Goal: Information Seeking & Learning: Learn about a topic

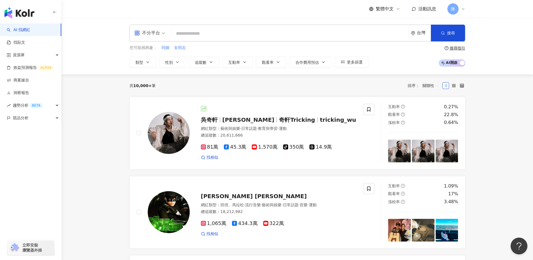
click at [201, 33] on input "search" at bounding box center [290, 33] width 234 height 11
paste input "*********"
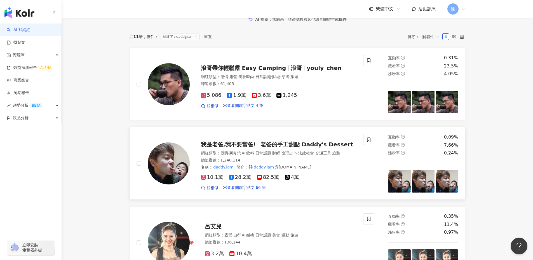
scroll to position [112, 0]
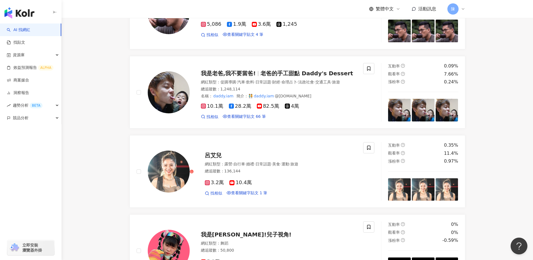
type input "*********"
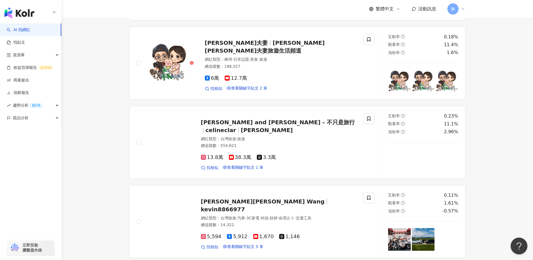
scroll to position [696, 0]
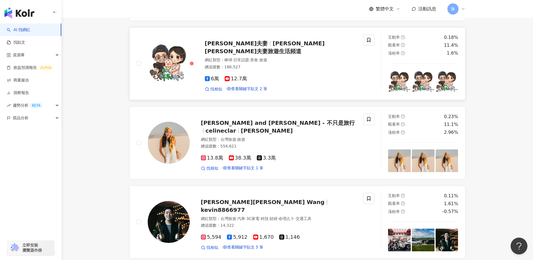
click at [165, 85] on img at bounding box center [169, 64] width 42 height 42
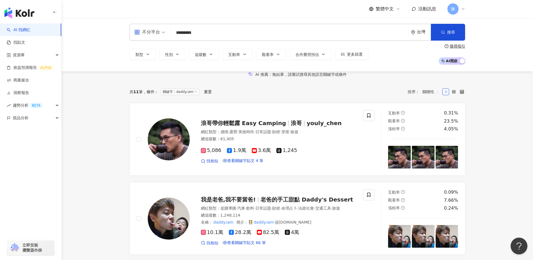
scroll to position [0, 0]
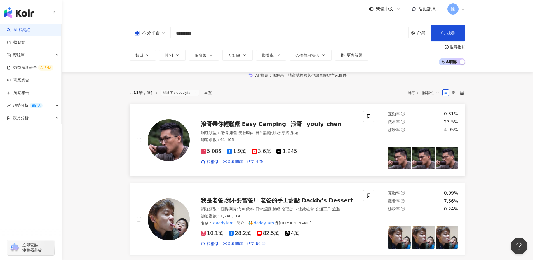
click at [313, 127] on span "youly_chen" at bounding box center [324, 124] width 35 height 7
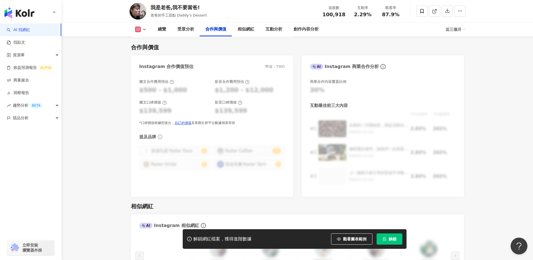
scroll to position [840, 0]
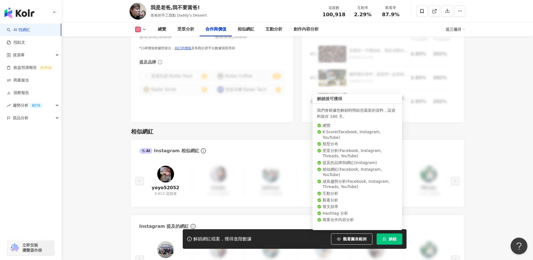
click at [399, 235] on button "解鎖" at bounding box center [390, 239] width 26 height 11
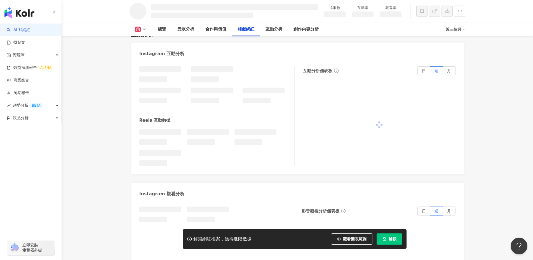
scroll to position [826, 0]
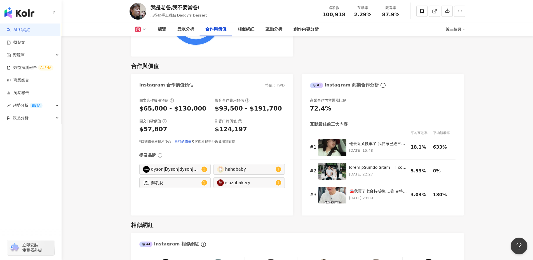
scroll to position [696, 0]
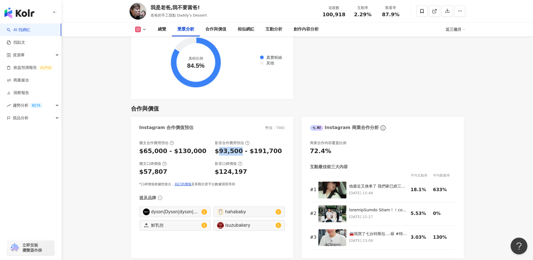
drag, startPoint x: 238, startPoint y: 152, endPoint x: 219, endPoint y: 151, distance: 18.8
click at [219, 151] on div "$93,500 - $191,700" at bounding box center [248, 151] width 67 height 9
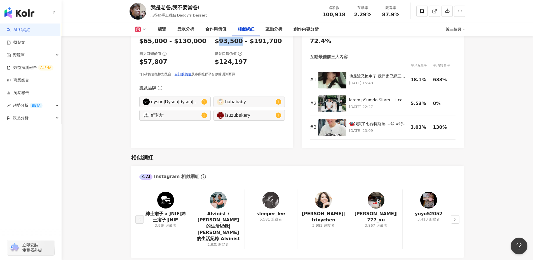
scroll to position [920, 0]
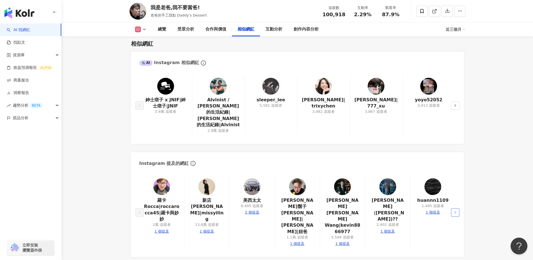
click at [459, 208] on button "button" at bounding box center [455, 212] width 8 height 8
click at [455, 104] on icon "right" at bounding box center [455, 105] width 3 height 3
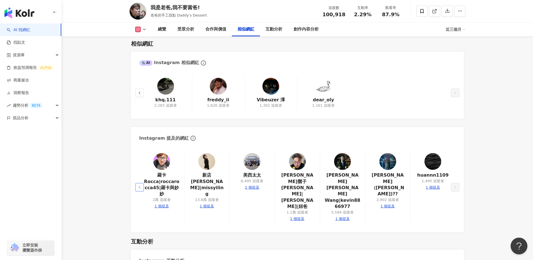
click at [143, 183] on button "button" at bounding box center [140, 187] width 8 height 8
click at [455, 186] on icon "right" at bounding box center [455, 187] width 3 height 3
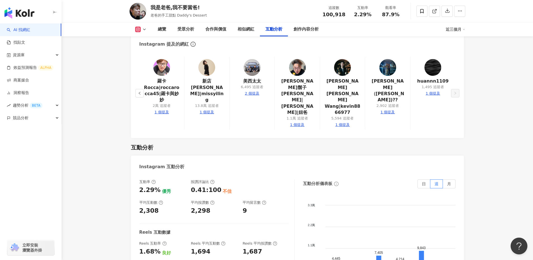
scroll to position [1088, 0]
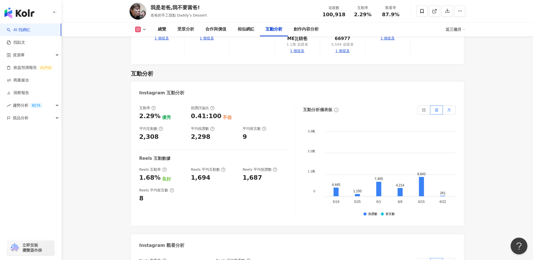
click at [445, 106] on label "月" at bounding box center [449, 110] width 13 height 9
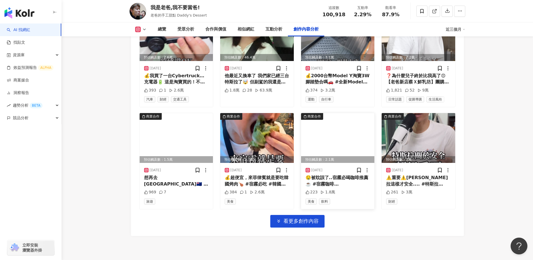
scroll to position [1929, 0]
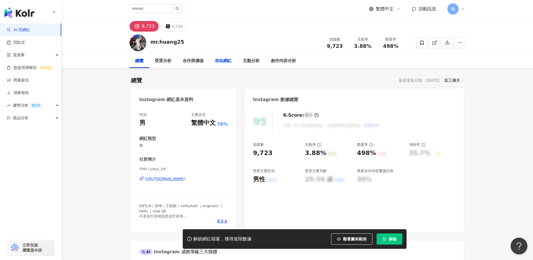
click at [227, 62] on div "相似網紅" at bounding box center [223, 61] width 17 height 7
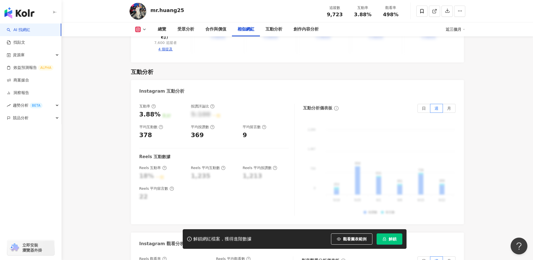
scroll to position [973, 0]
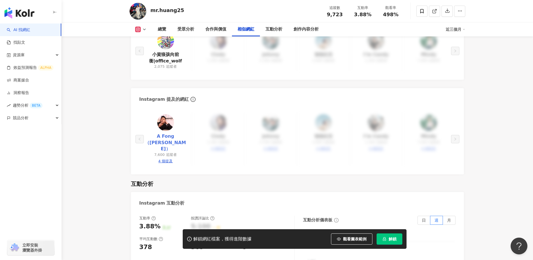
click at [172, 133] on link "A Fong（迪克）" at bounding box center [166, 142] width 44 height 19
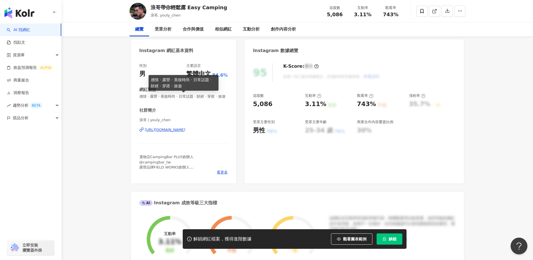
scroll to position [56, 0]
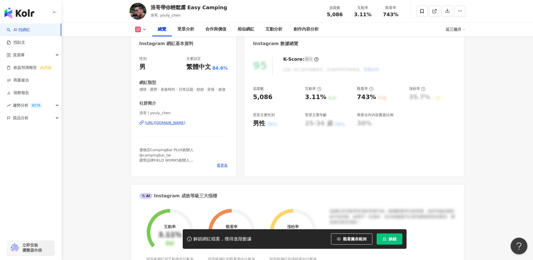
click at [186, 125] on div "https://www.instagram.com/youly_chen/" at bounding box center [165, 122] width 41 height 5
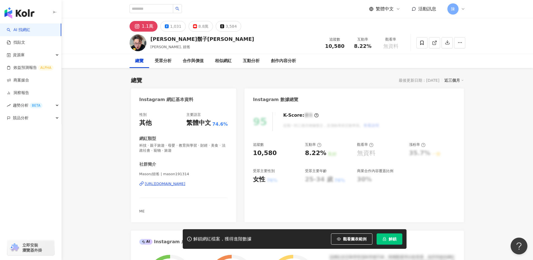
click at [190, 187] on div "Mason/妞爸 | mason191314 https://www.instagram.com/mason191314/" at bounding box center [183, 188] width 89 height 33
click at [186, 186] on div "https://www.instagram.com/mason191314/" at bounding box center [165, 183] width 41 height 5
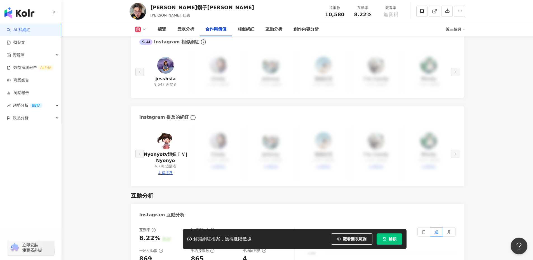
scroll to position [840, 0]
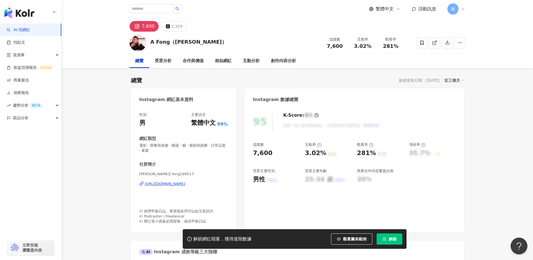
click at [186, 183] on div "[URL][DOMAIN_NAME]" at bounding box center [165, 183] width 41 height 5
